Goal: Information Seeking & Learning: Learn about a topic

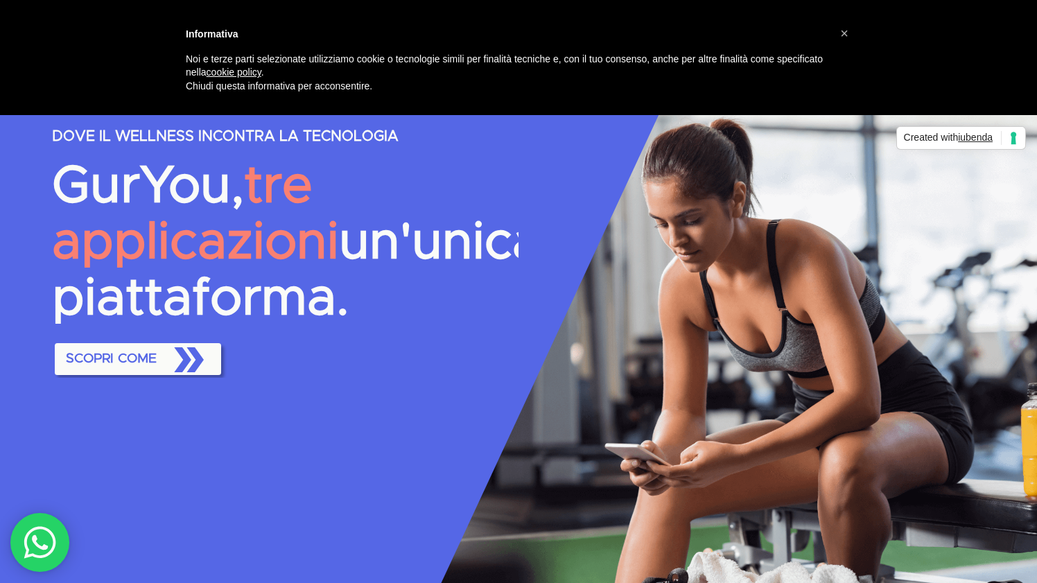
click at [164, 381] on span "SCOPRI COME" at bounding box center [137, 359] width 155 height 44
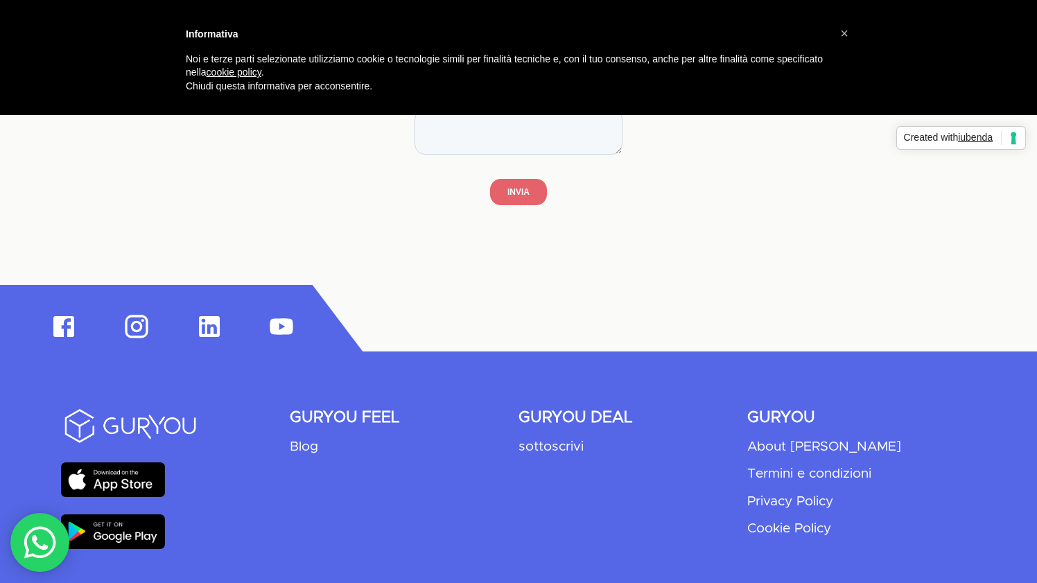
scroll to position [4086, 0]
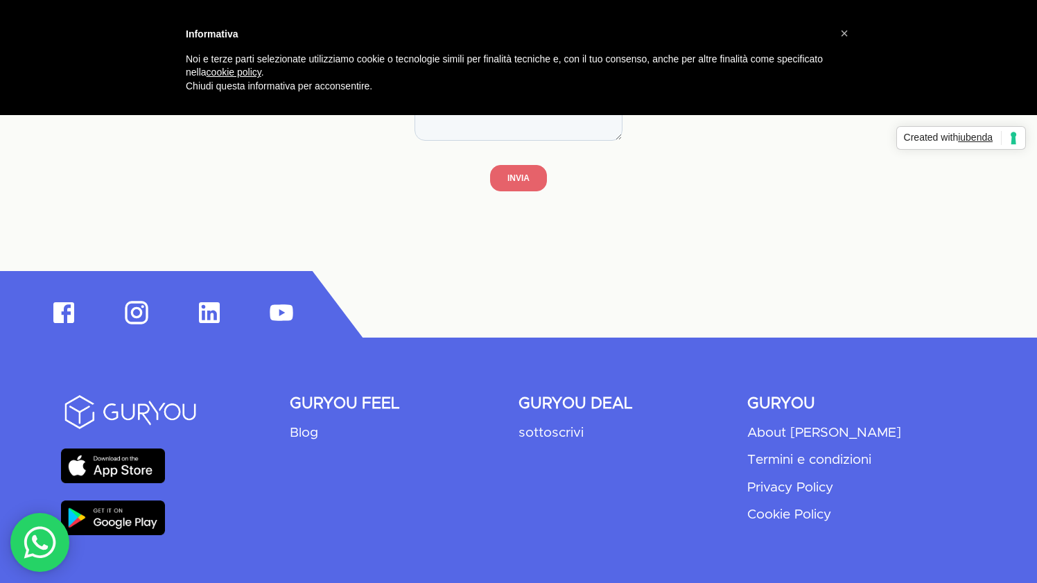
click at [286, 307] on icon at bounding box center [281, 312] width 23 height 16
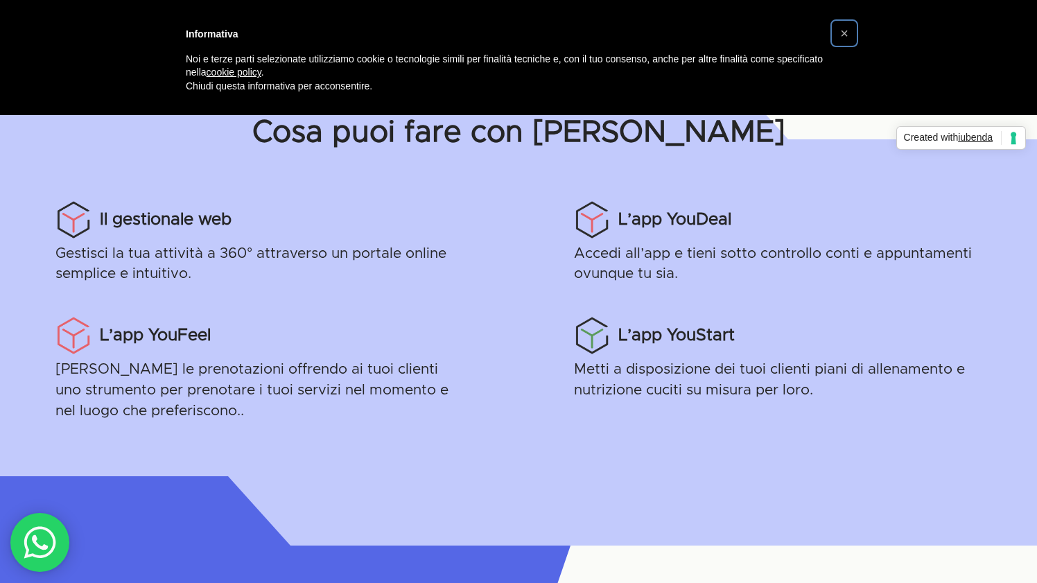
scroll to position [1059, 0]
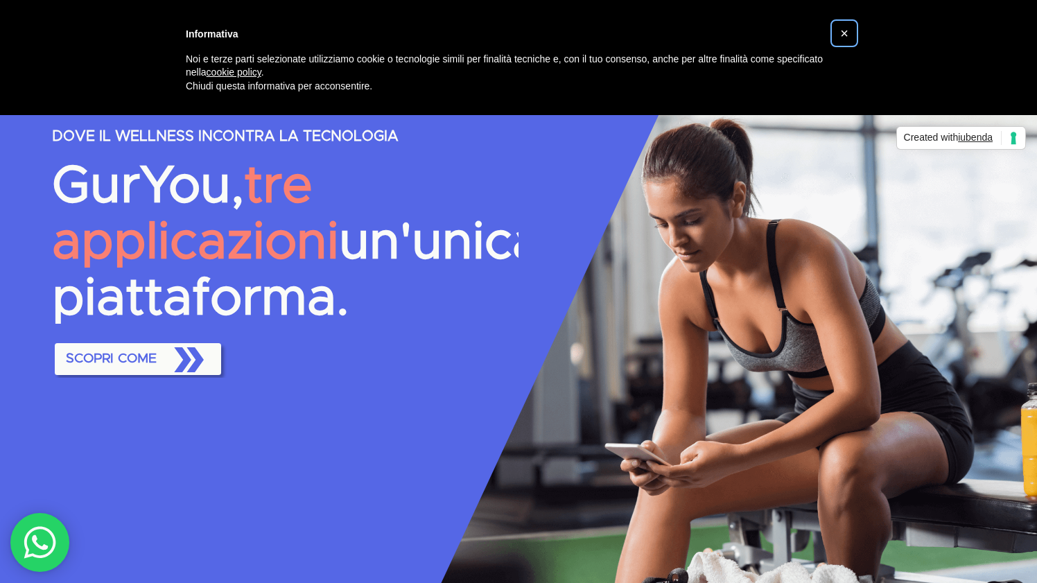
click at [845, 33] on span "×" at bounding box center [844, 33] width 8 height 15
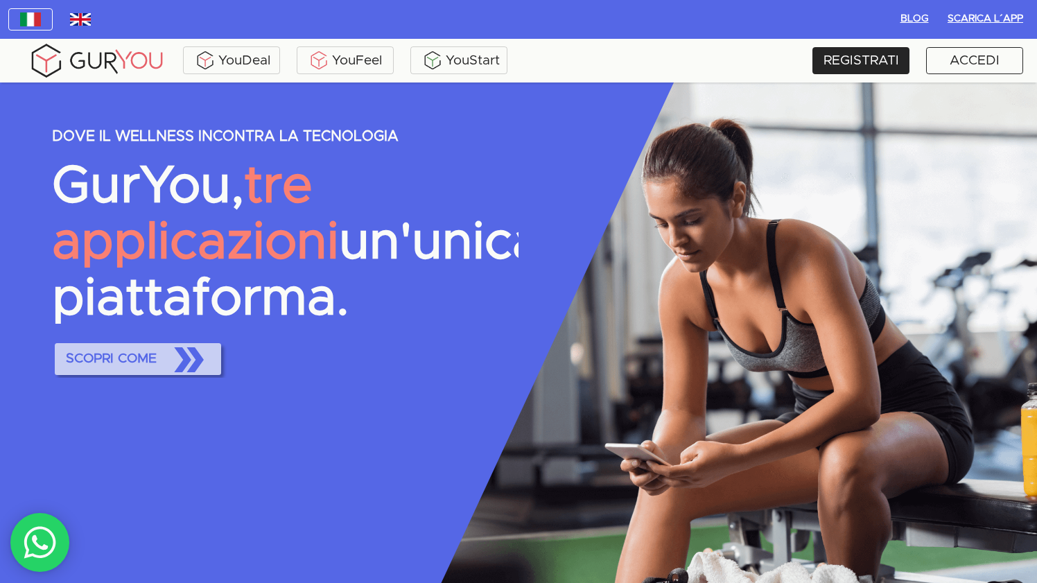
click at [141, 381] on span "SCOPRI COME" at bounding box center [137, 359] width 155 height 44
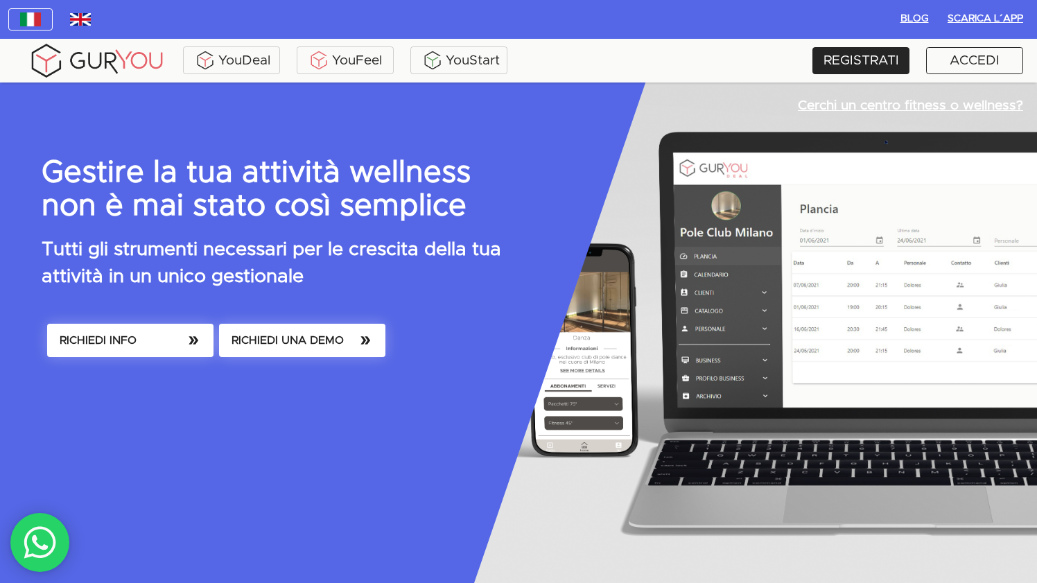
click at [334, 318] on div "Gestire la tua attività wellness non è mai stato così semplice Tutti gli strume…" at bounding box center [489, 417] width 923 height 520
